Goal: Information Seeking & Learning: Learn about a topic

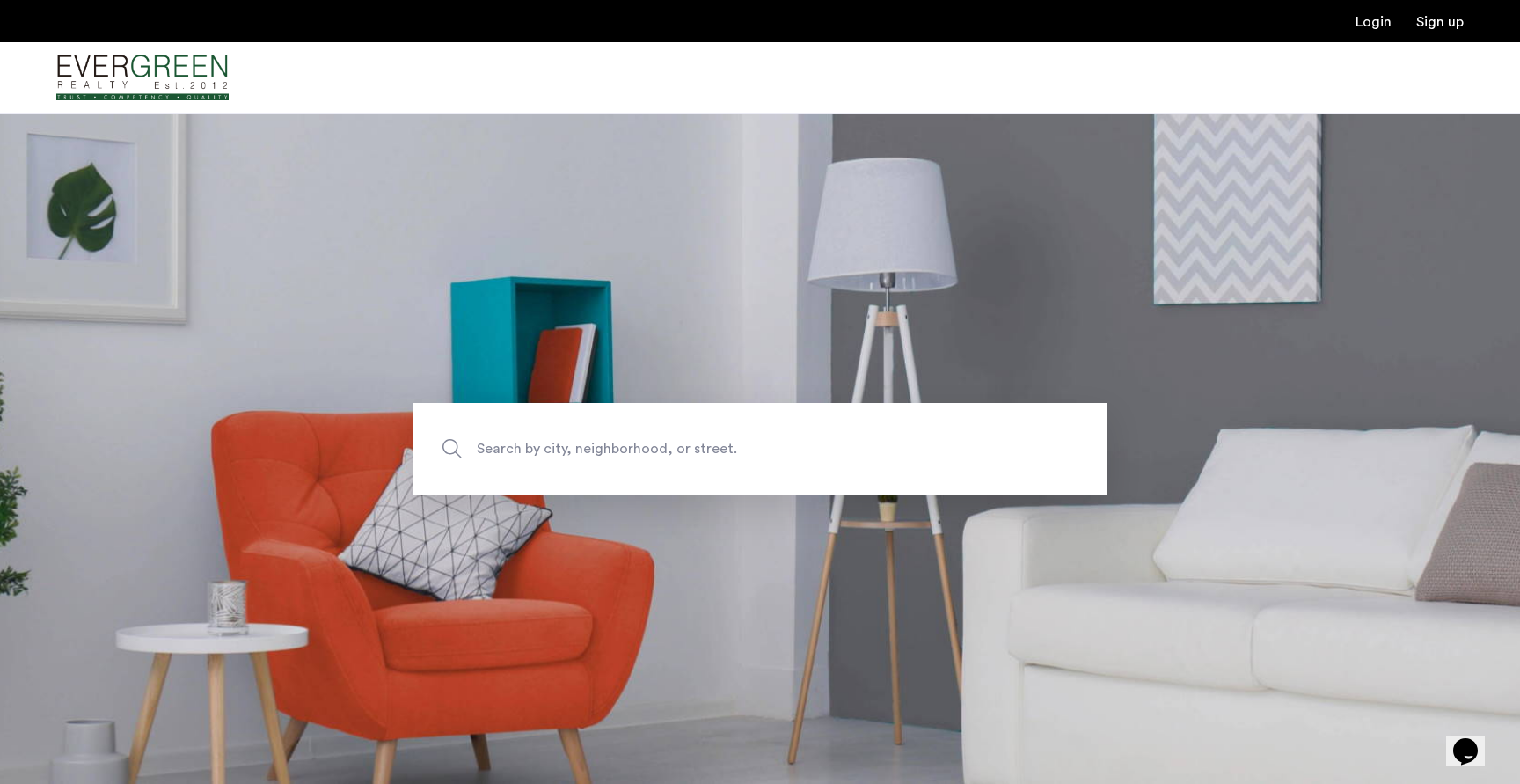
click at [638, 444] on span "Search by city, neighborhood, or street." at bounding box center [719, 448] width 485 height 24
click at [638, 444] on input "Search by city, neighborhood, or street." at bounding box center [760, 448] width 694 height 92
type input "**********"
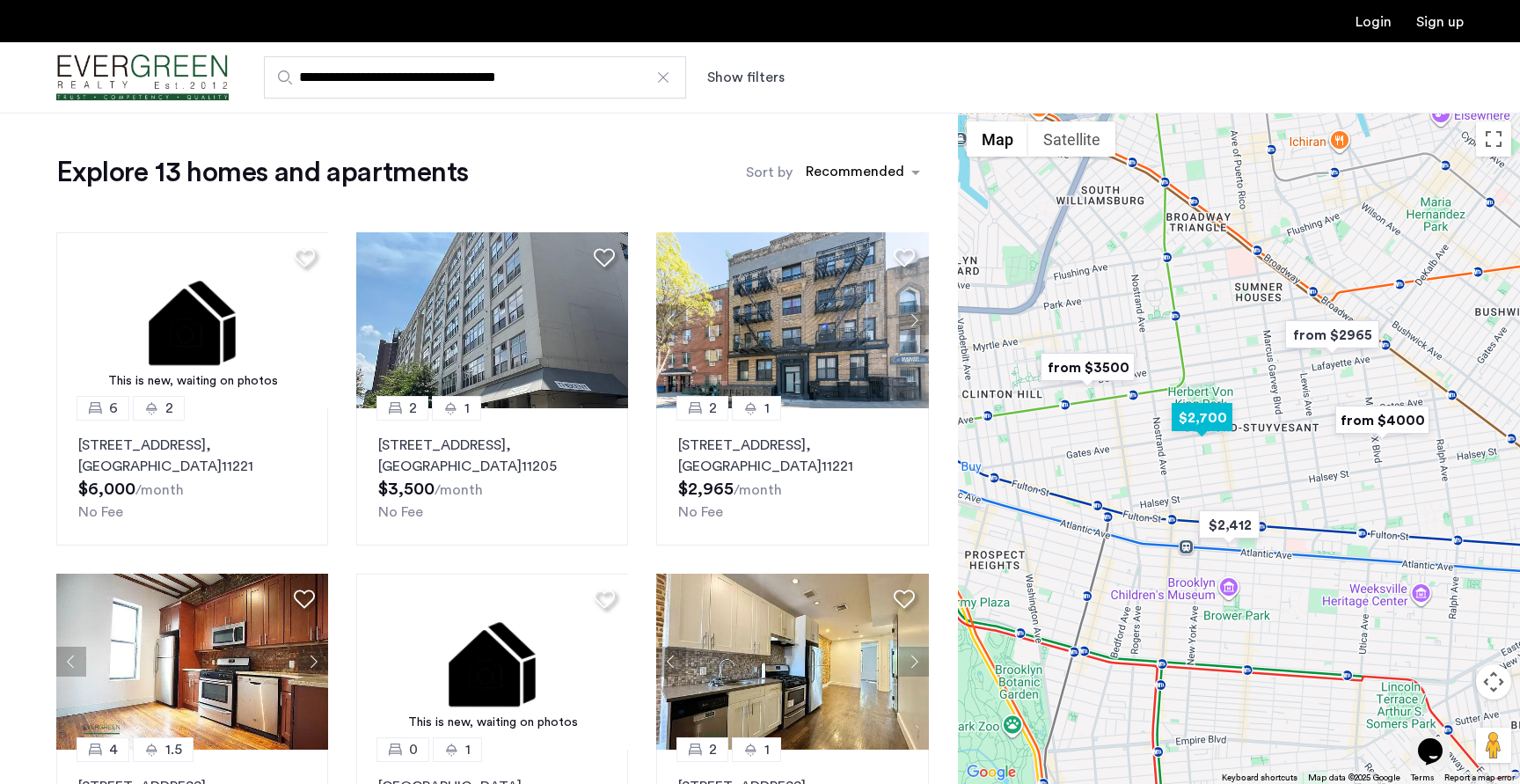
click at [1208, 423] on img "$2,700" at bounding box center [1201, 417] width 74 height 40
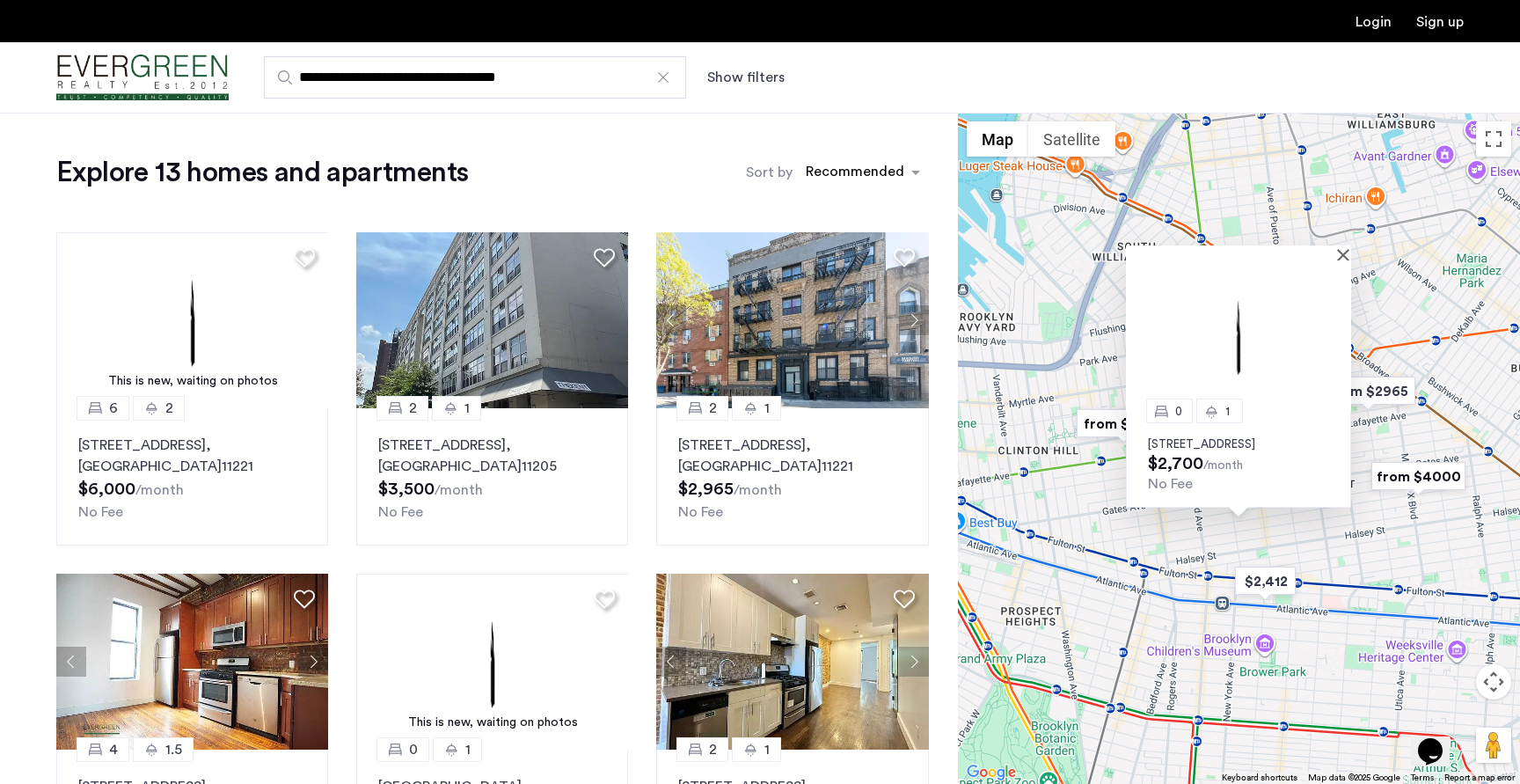
click at [1157, 437] on p "[STREET_ADDRESS]" at bounding box center [1239, 445] width 181 height 15
click at [1428, 475] on img "from $4000" at bounding box center [1417, 476] width 108 height 40
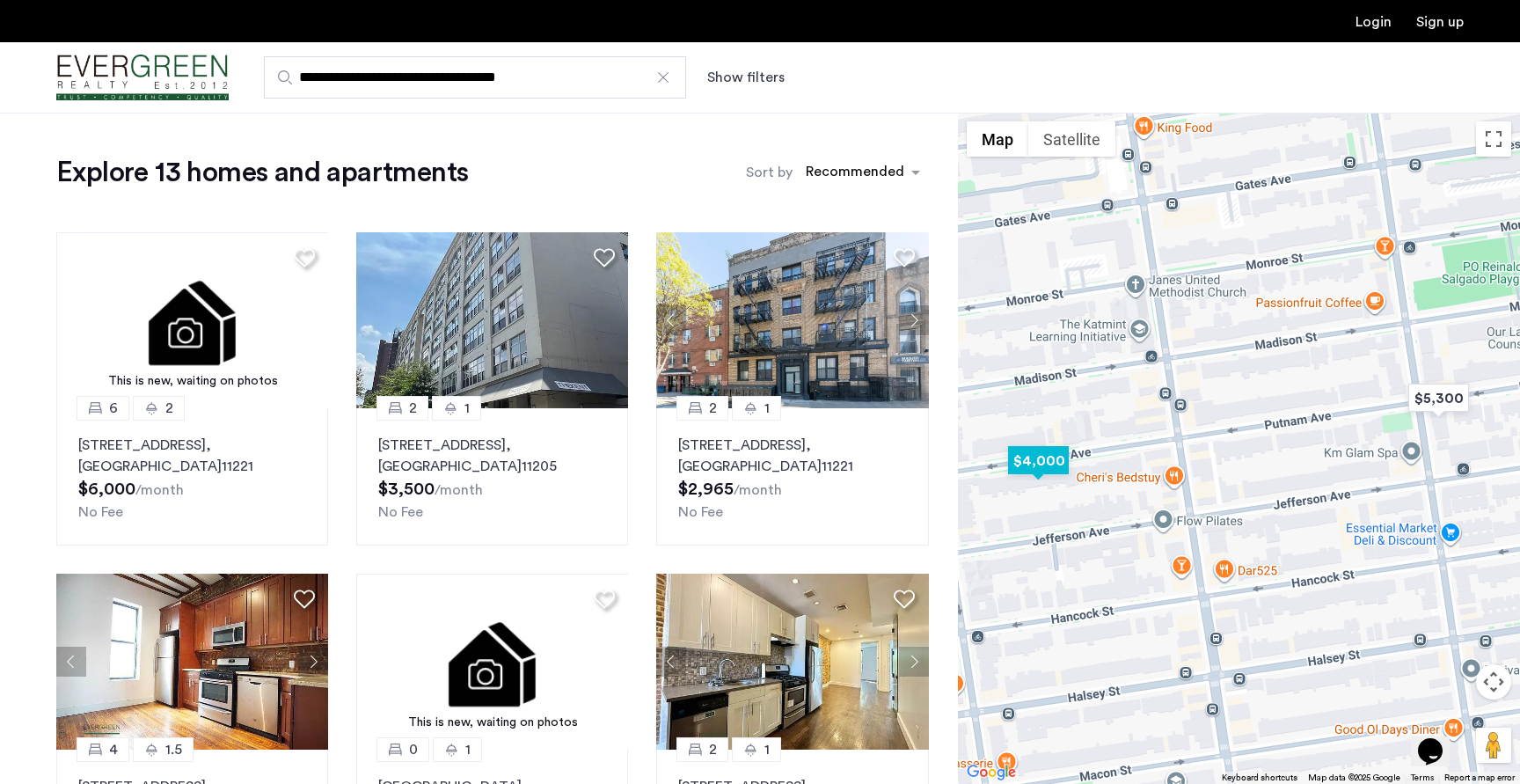
click at [1041, 469] on img "$4,000" at bounding box center [1038, 461] width 74 height 40
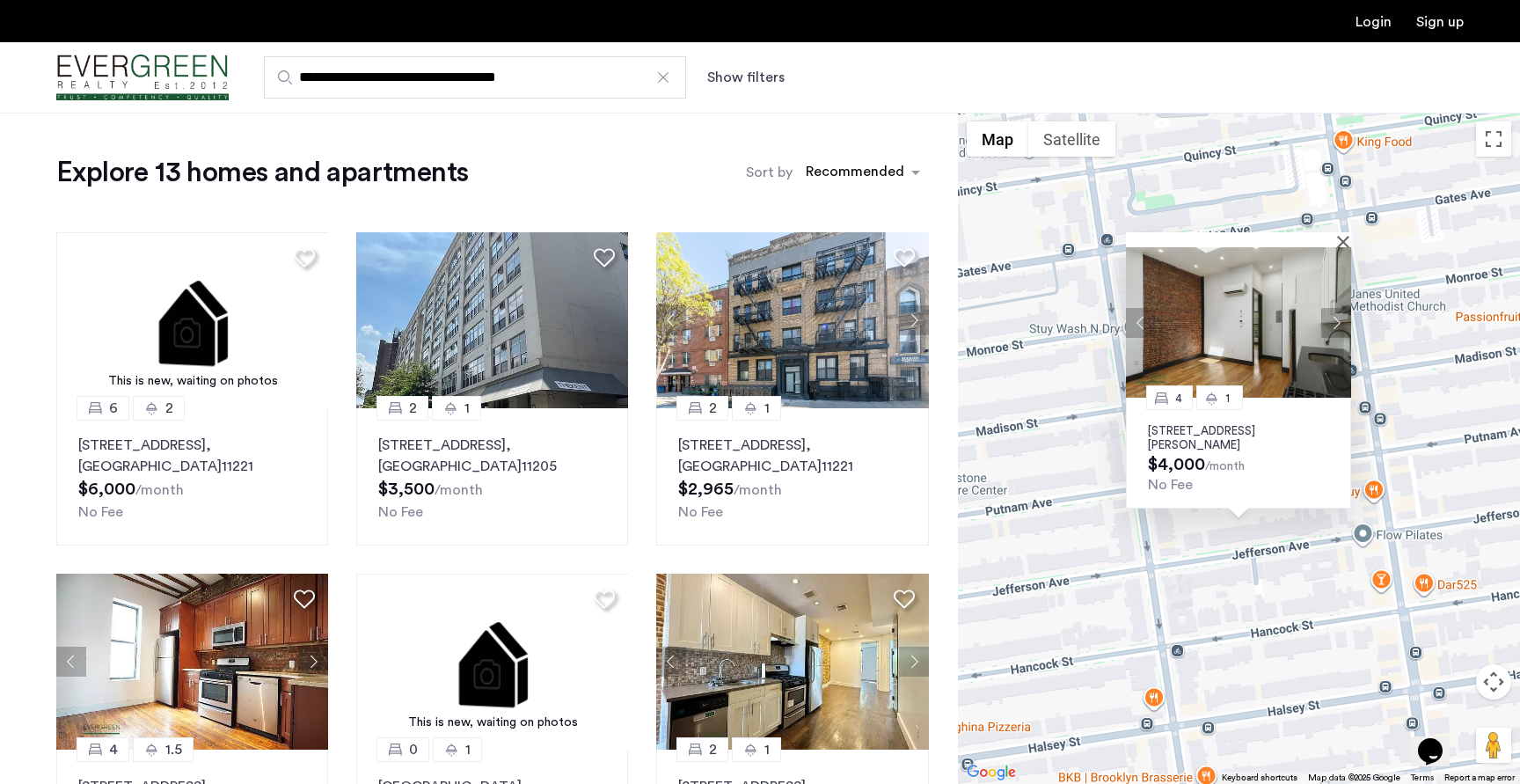
click at [1239, 436] on p "[STREET_ADDRESS][PERSON_NAME]" at bounding box center [1239, 437] width 181 height 28
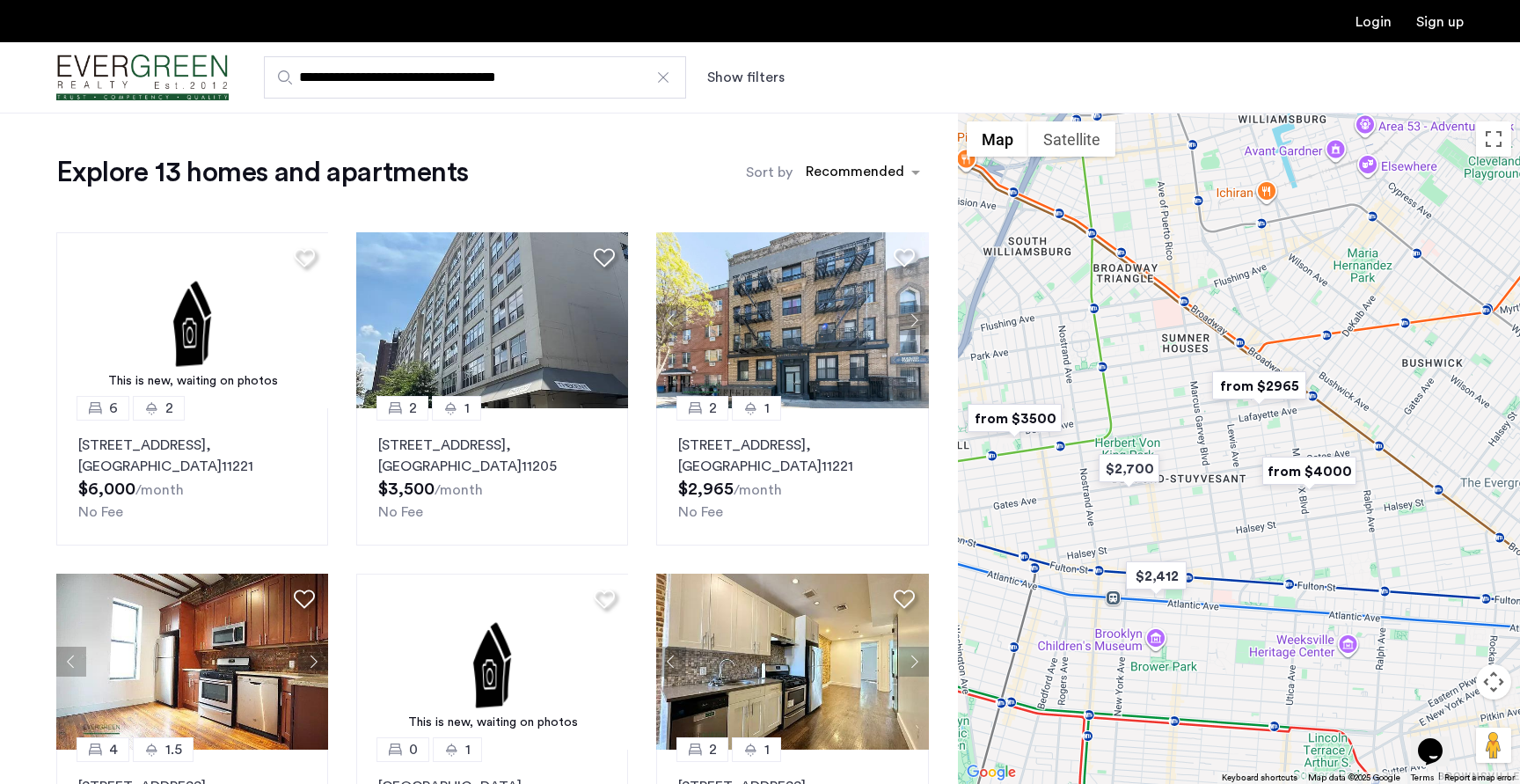
click at [1250, 385] on img "from $2965" at bounding box center [1259, 386] width 108 height 40
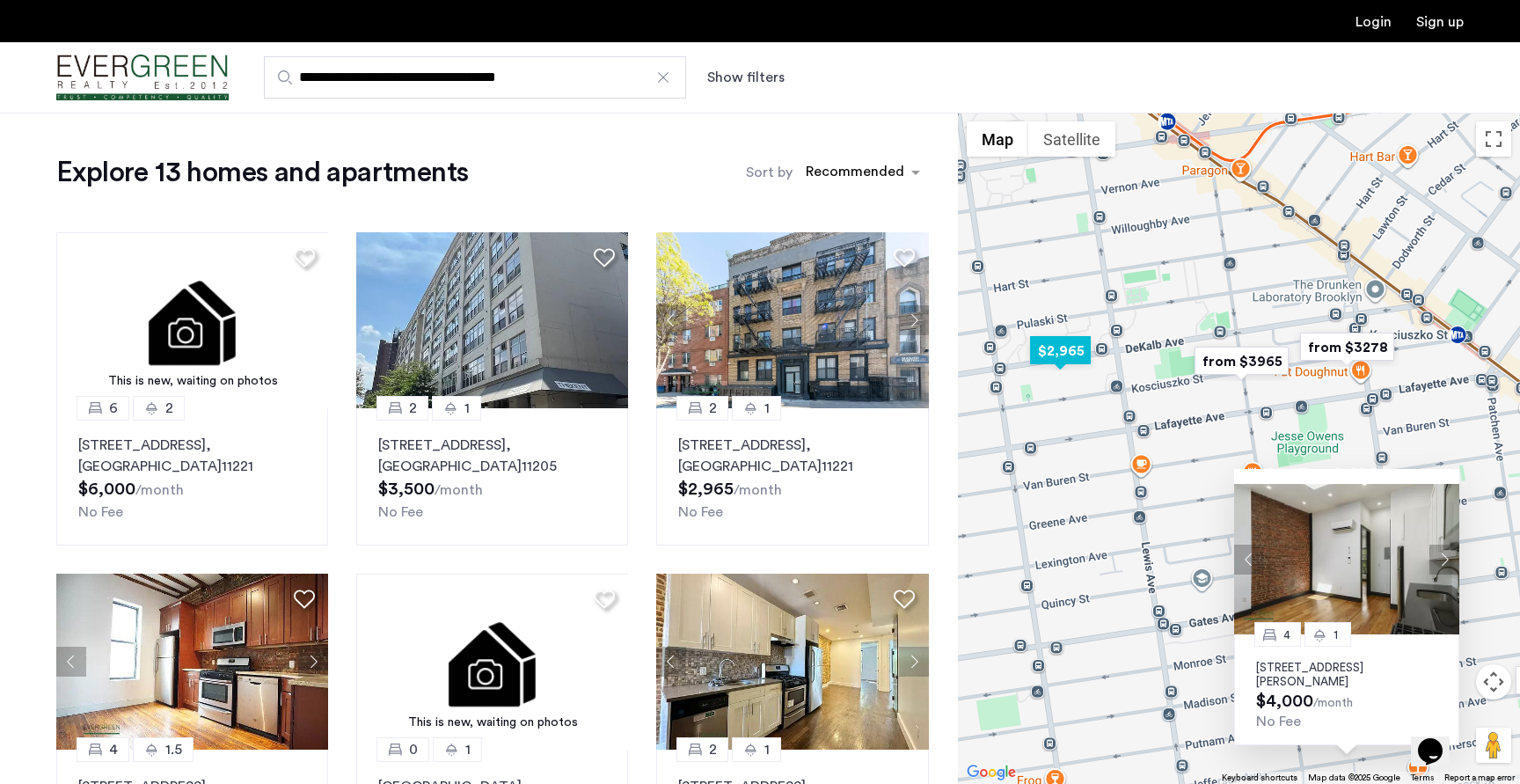
click at [1035, 356] on img "$2,965" at bounding box center [1060, 350] width 74 height 40
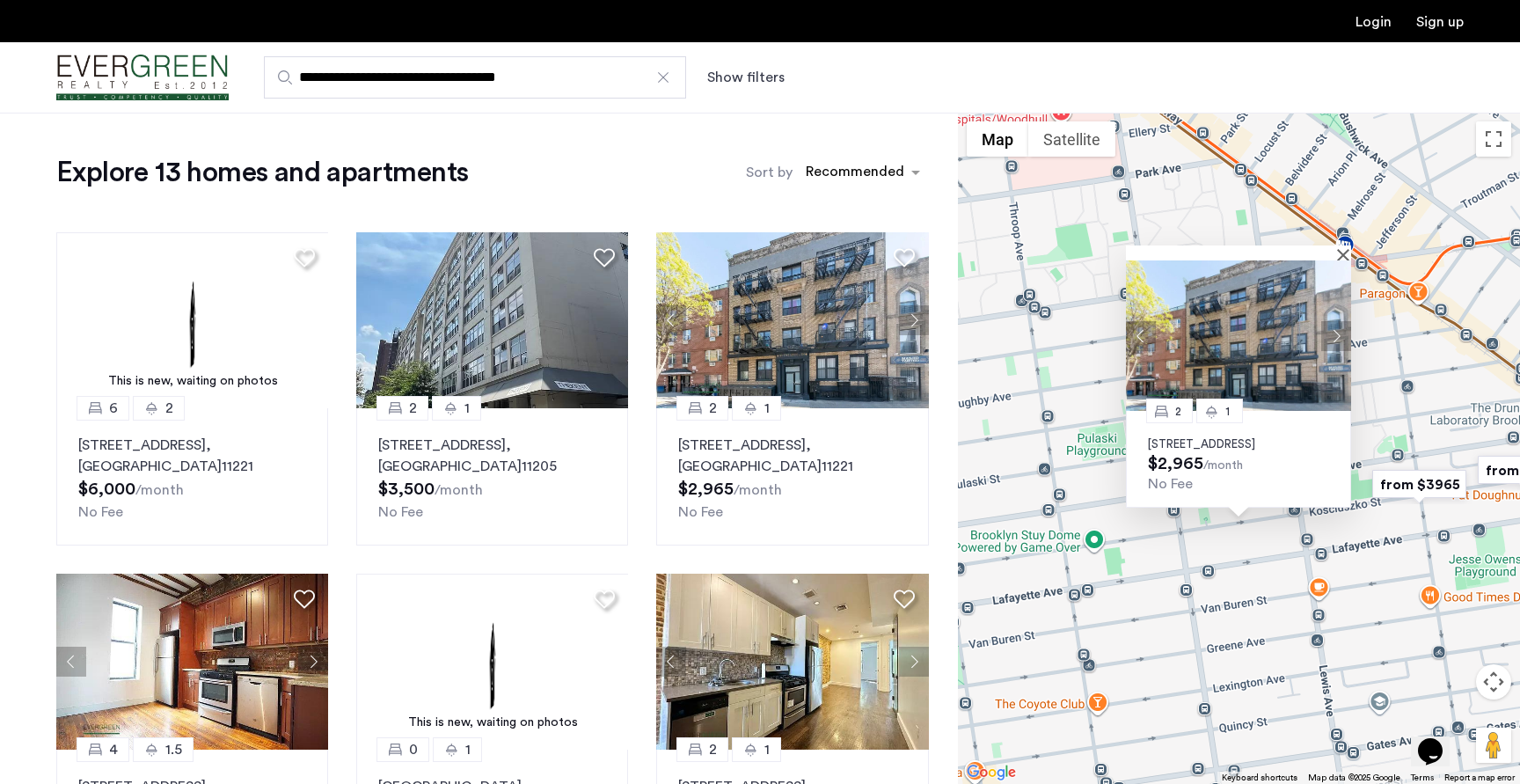
click at [1188, 437] on p "[STREET_ADDRESS]" at bounding box center [1239, 445] width 181 height 15
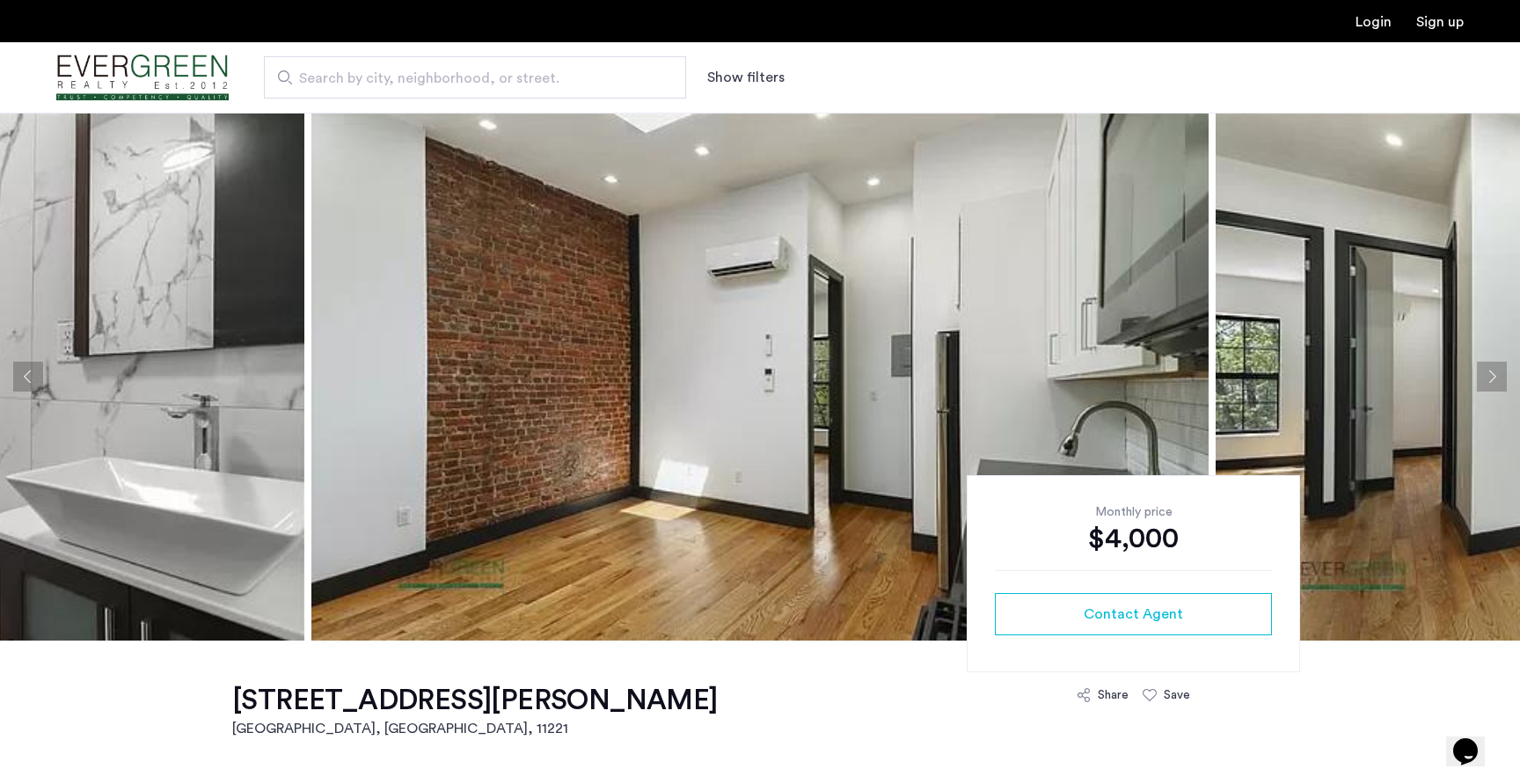
click at [1490, 378] on button "Next apartment" at bounding box center [1491, 376] width 30 height 30
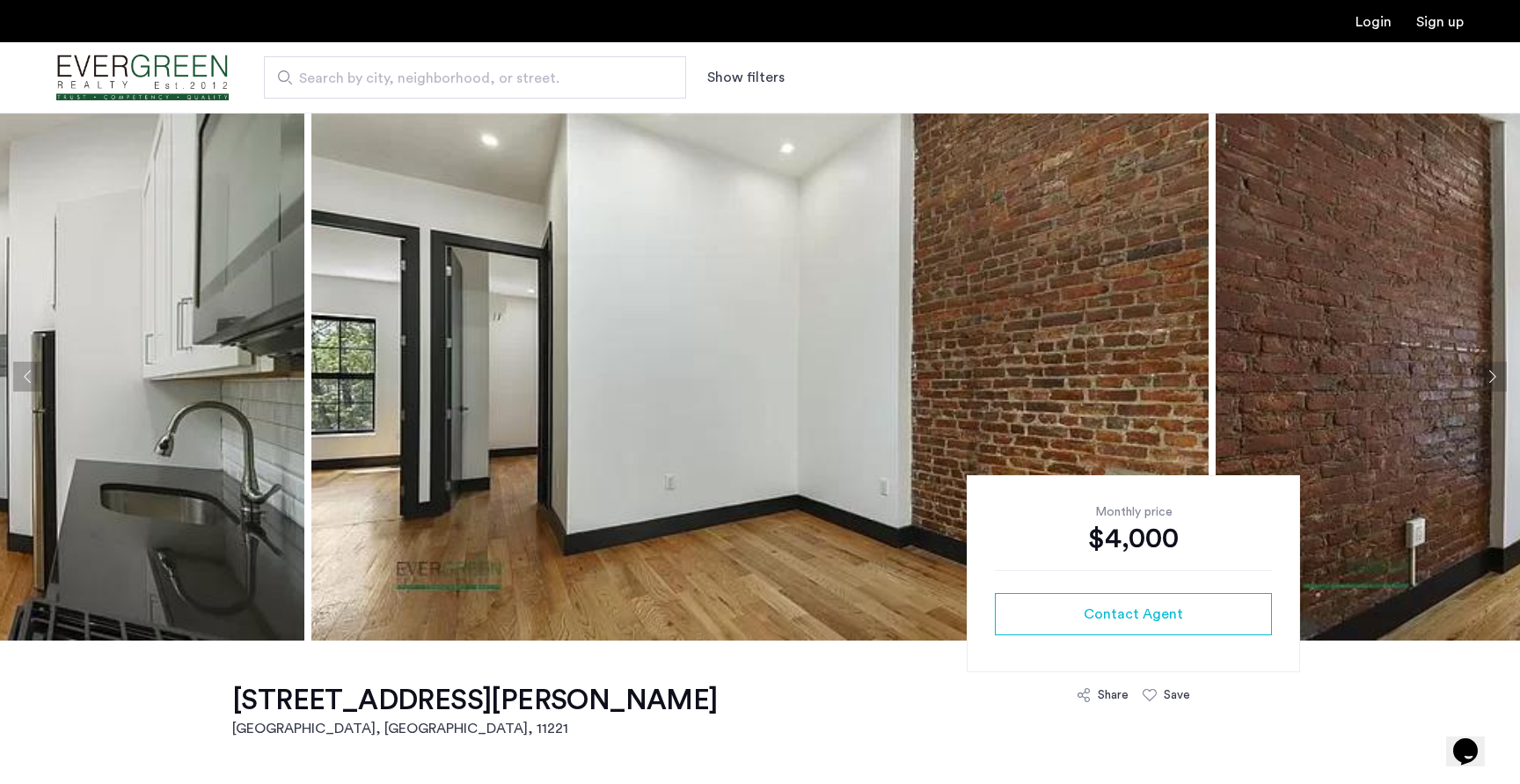
click at [1490, 378] on button "Next apartment" at bounding box center [1491, 376] width 30 height 30
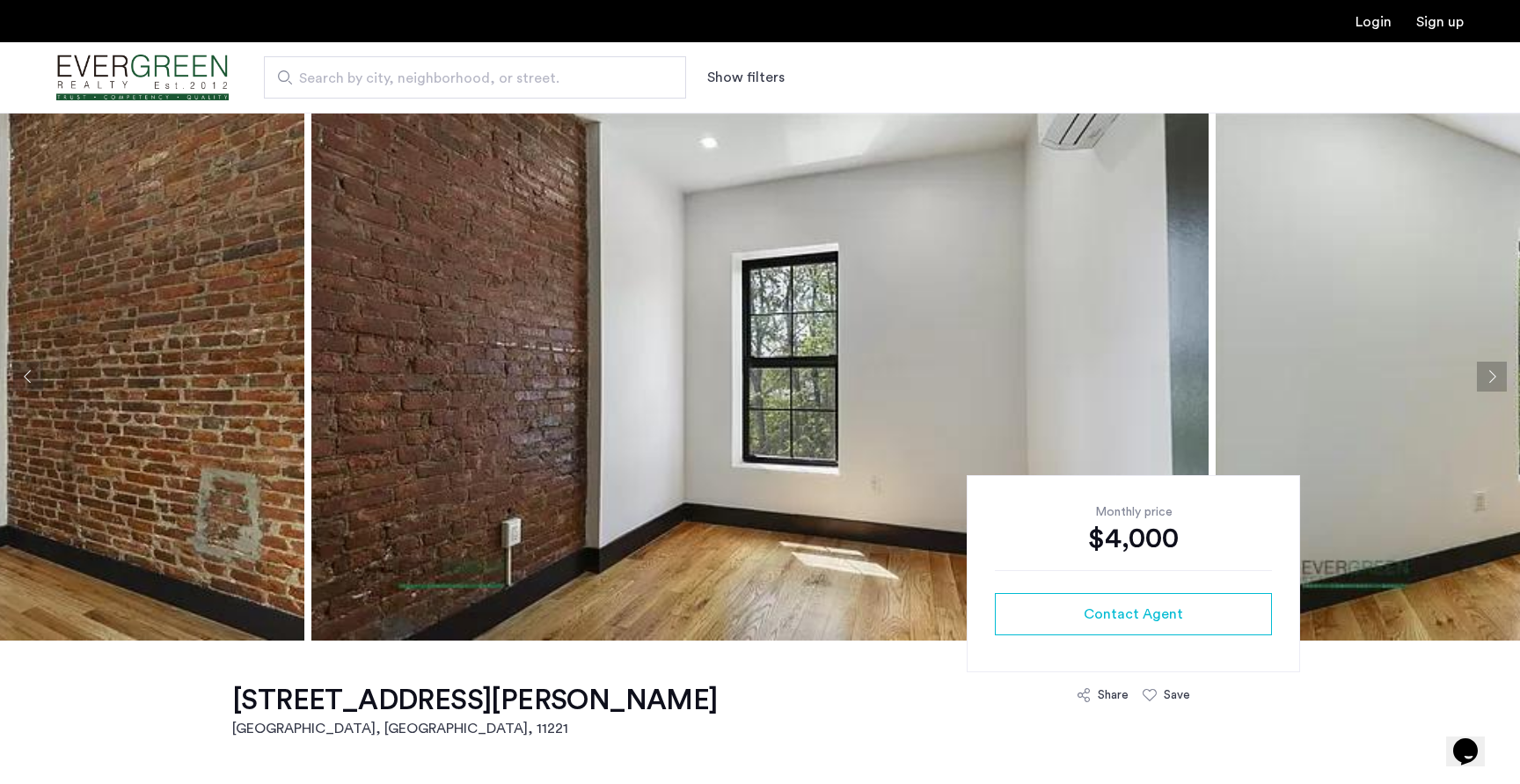
click at [1490, 378] on button "Next apartment" at bounding box center [1491, 376] width 30 height 30
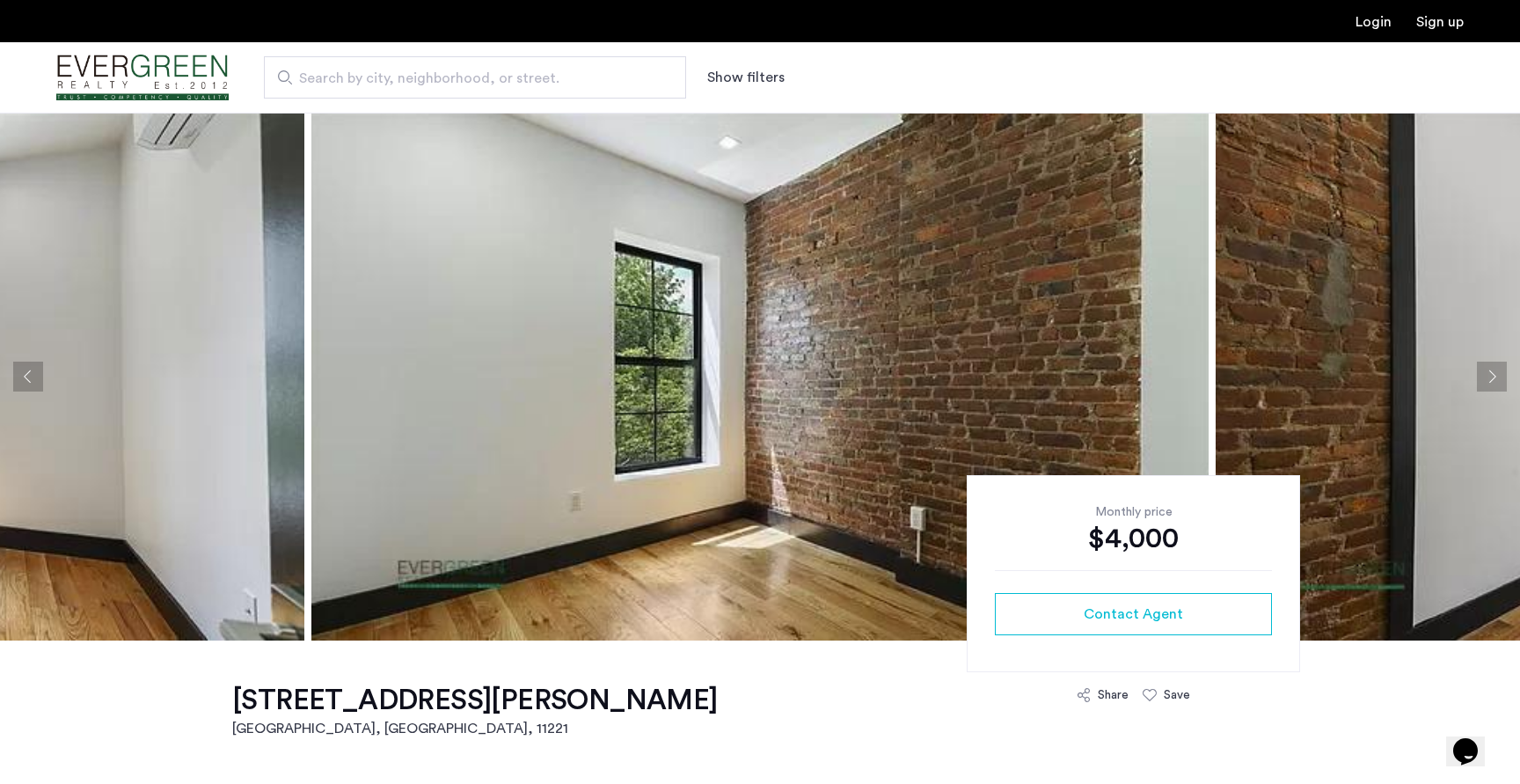
click at [1490, 378] on button "Next apartment" at bounding box center [1491, 376] width 30 height 30
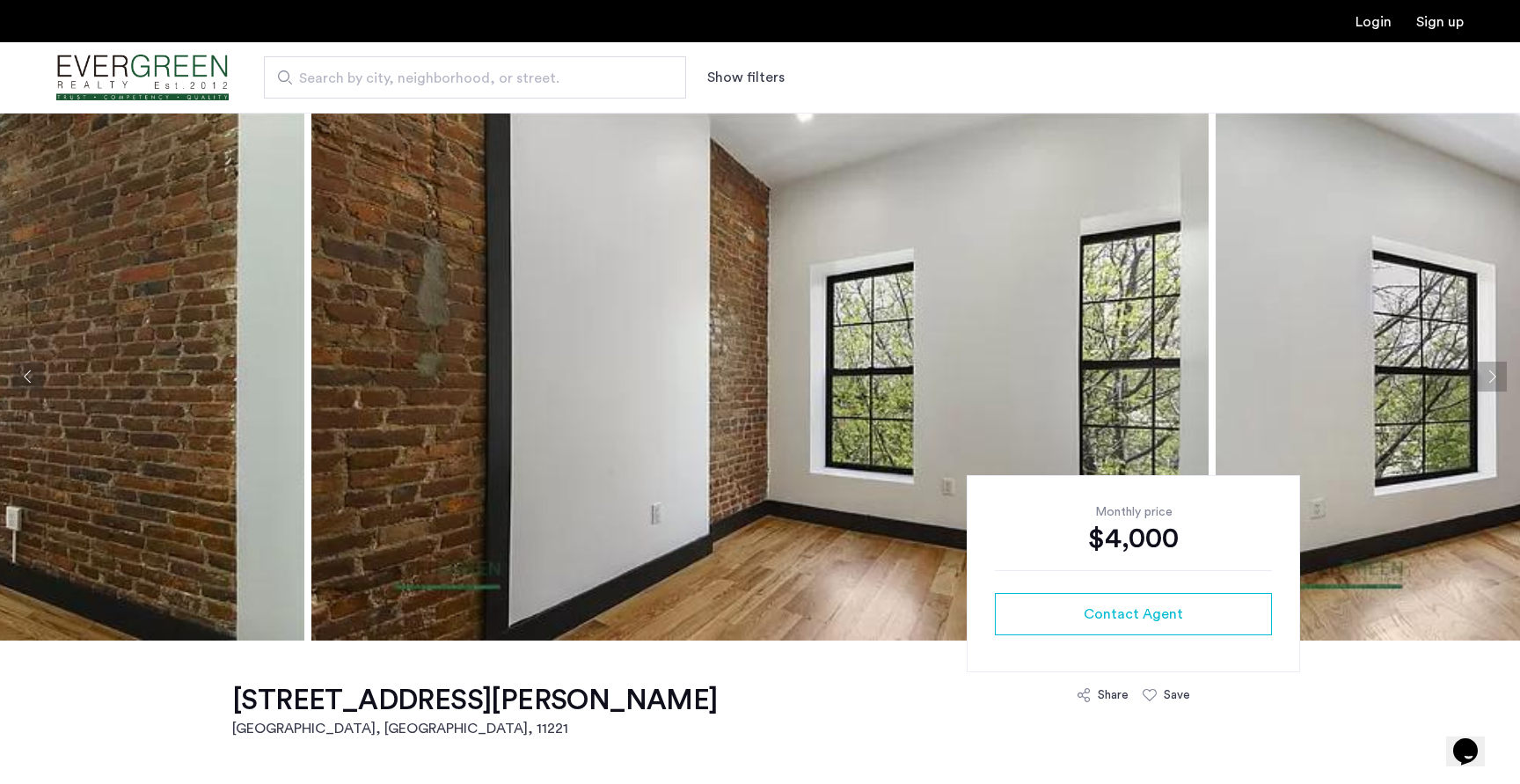
click at [1490, 378] on button "Next apartment" at bounding box center [1491, 376] width 30 height 30
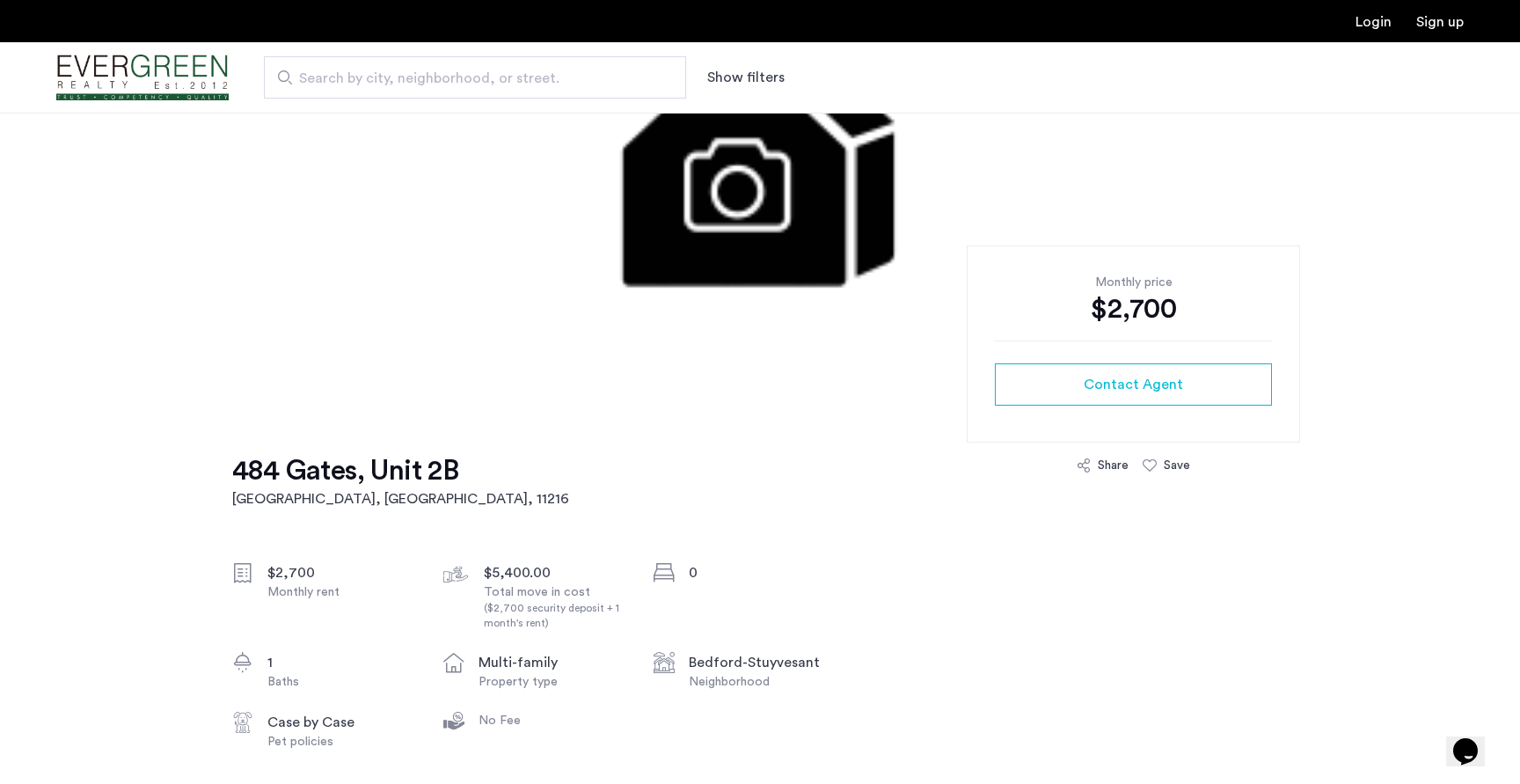
scroll to position [344, 0]
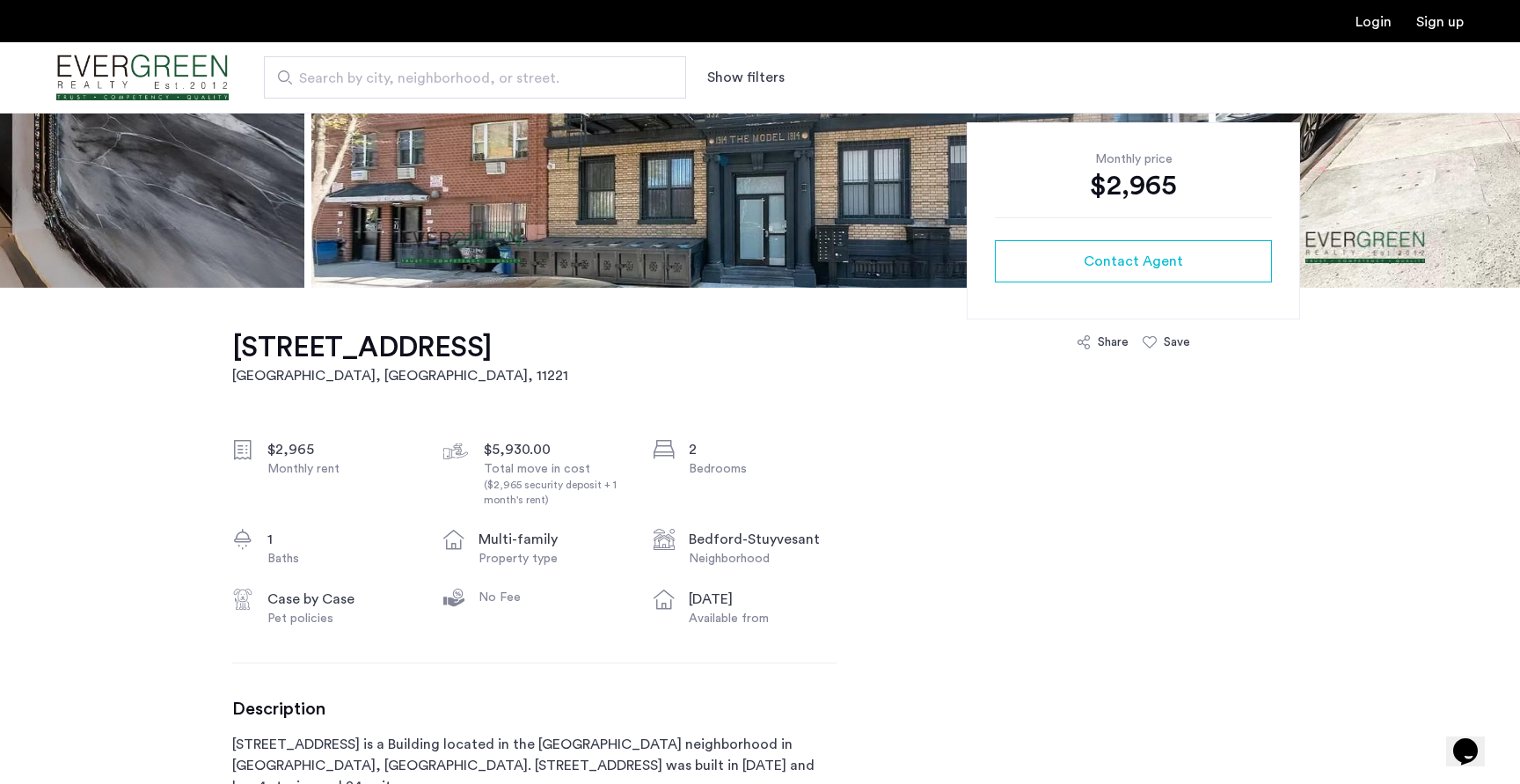
scroll to position [358, 0]
